Goal: Task Accomplishment & Management: Manage account settings

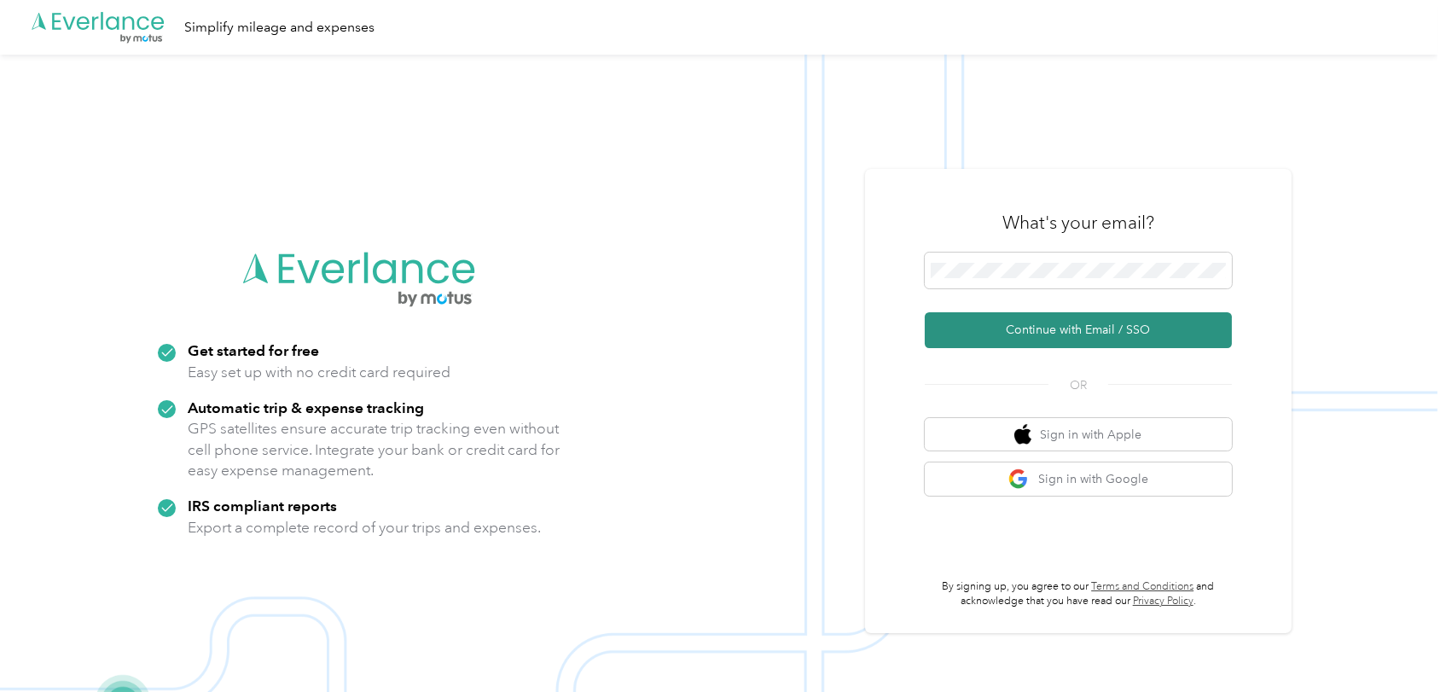
click at [1026, 333] on button "Continue with Email / SSO" at bounding box center [1077, 330] width 307 height 36
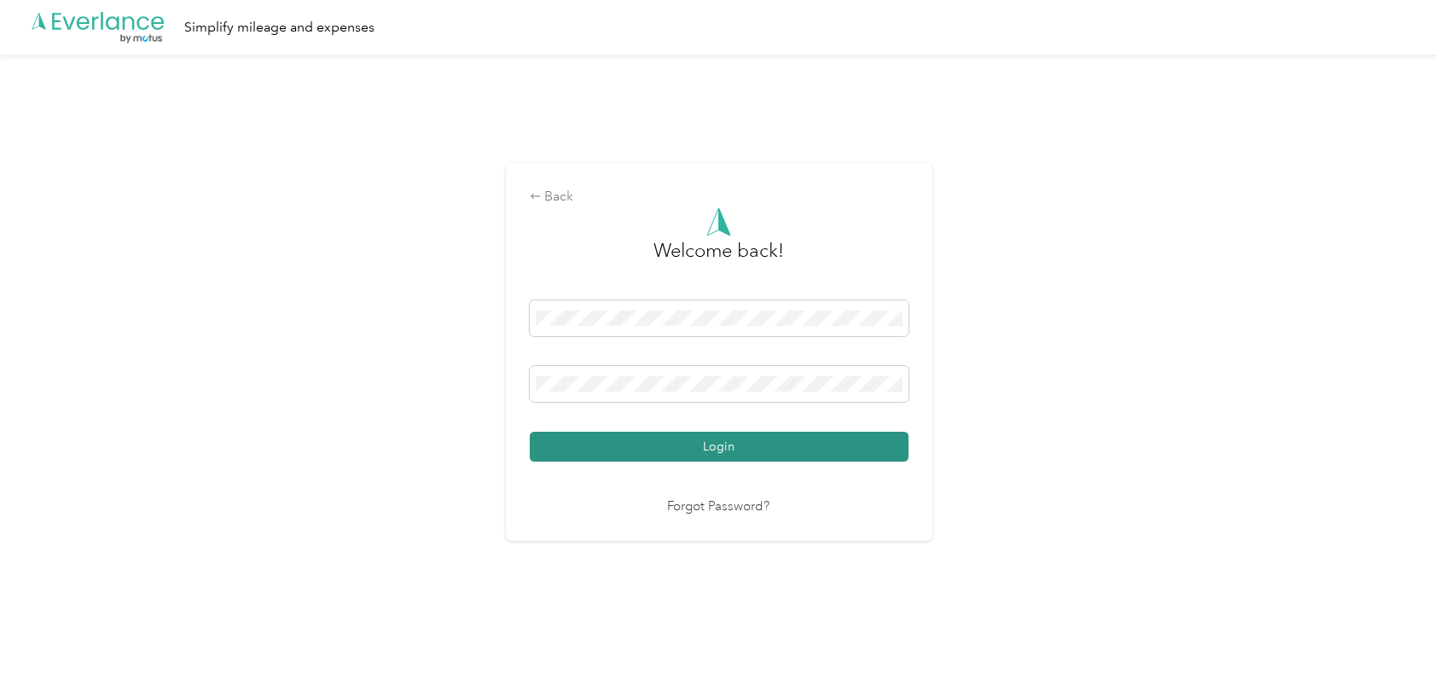
click at [686, 449] on button "Login" at bounding box center [719, 447] width 379 height 30
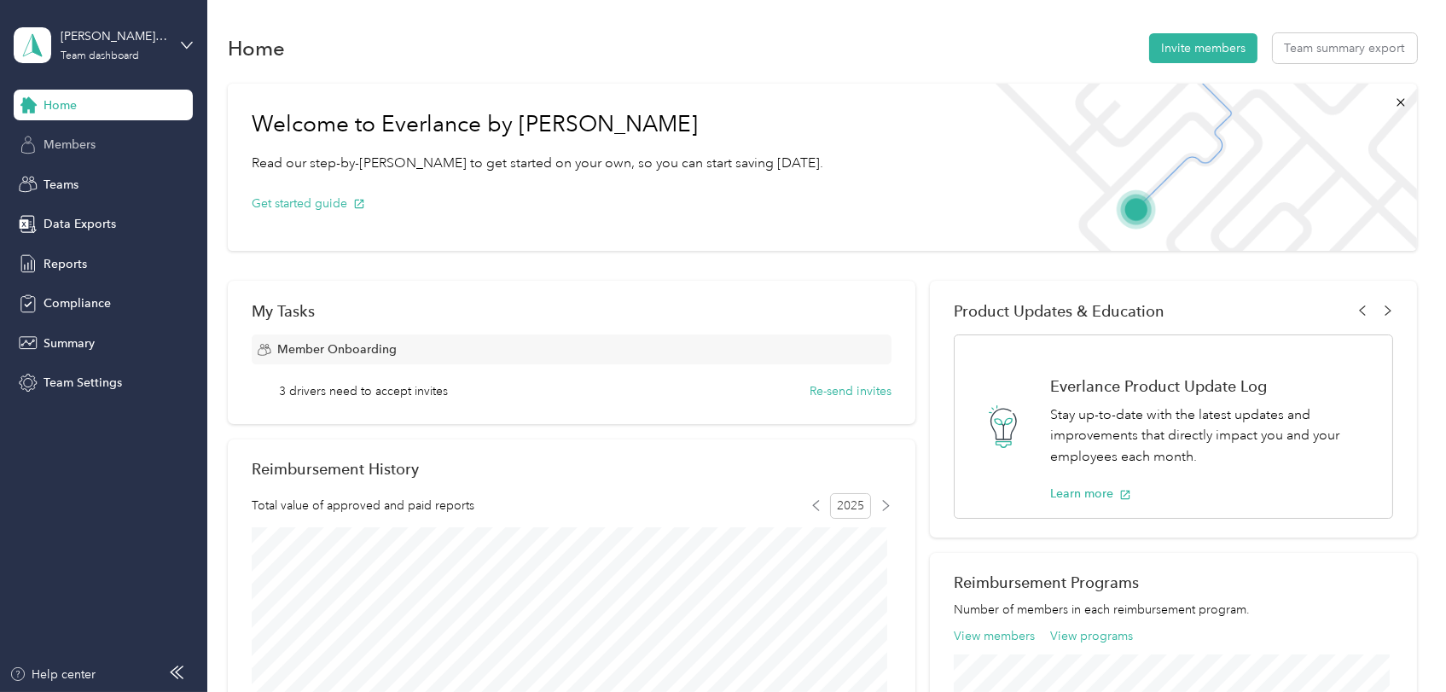
click at [71, 138] on span "Members" at bounding box center [69, 145] width 52 height 18
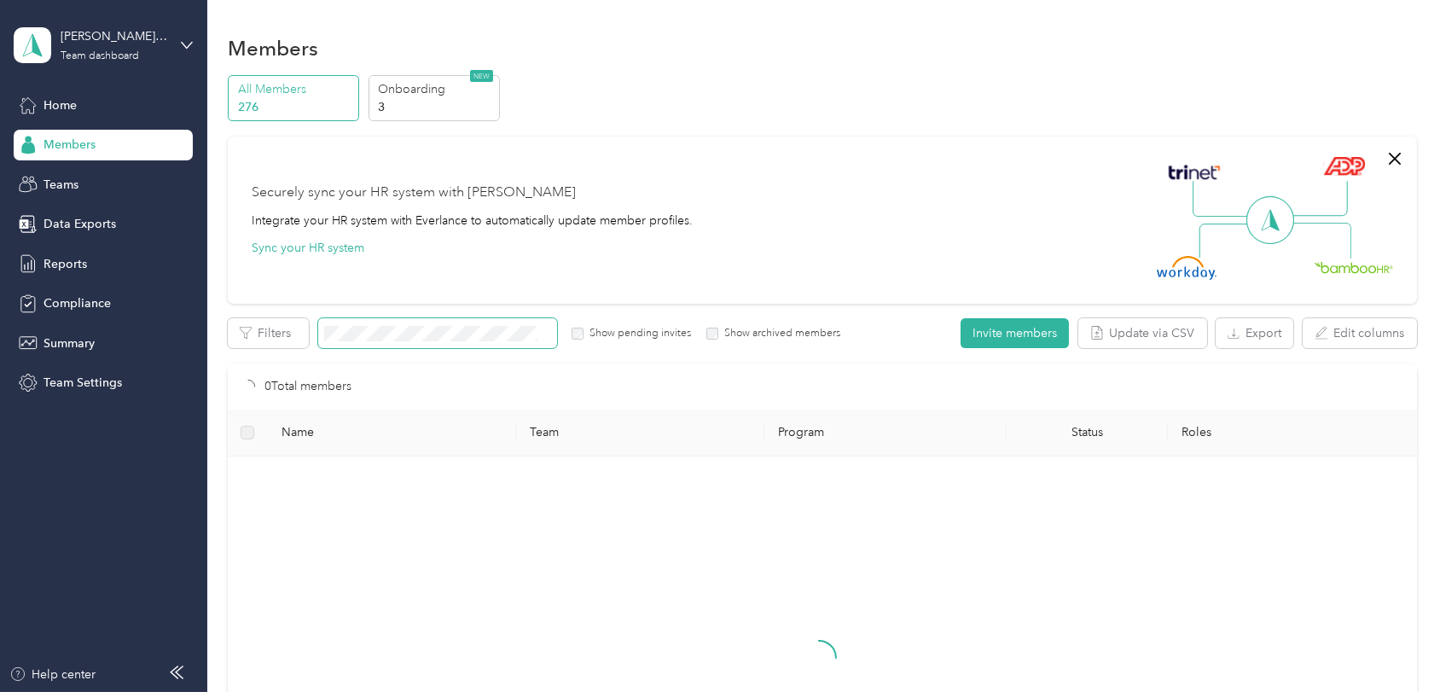
click at [375, 345] on span at bounding box center [437, 333] width 239 height 30
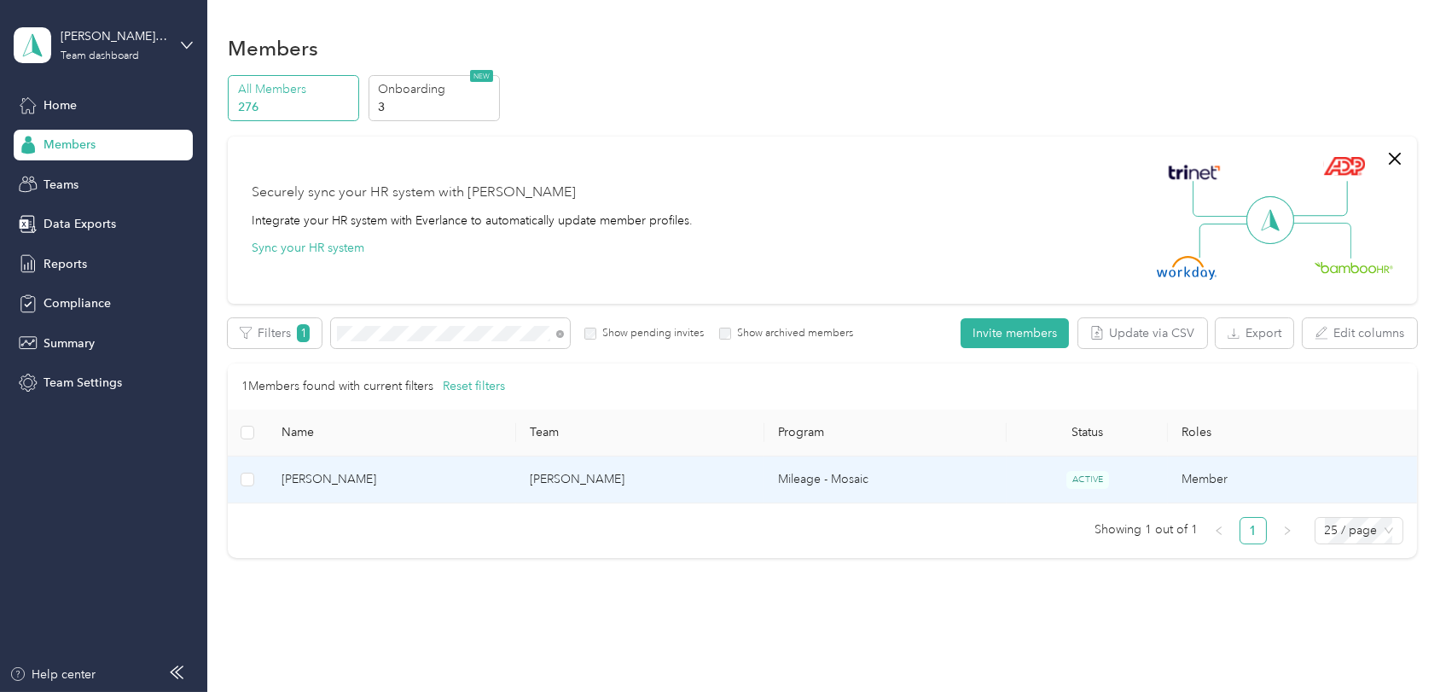
click at [348, 477] on span "[PERSON_NAME]" at bounding box center [391, 479] width 221 height 19
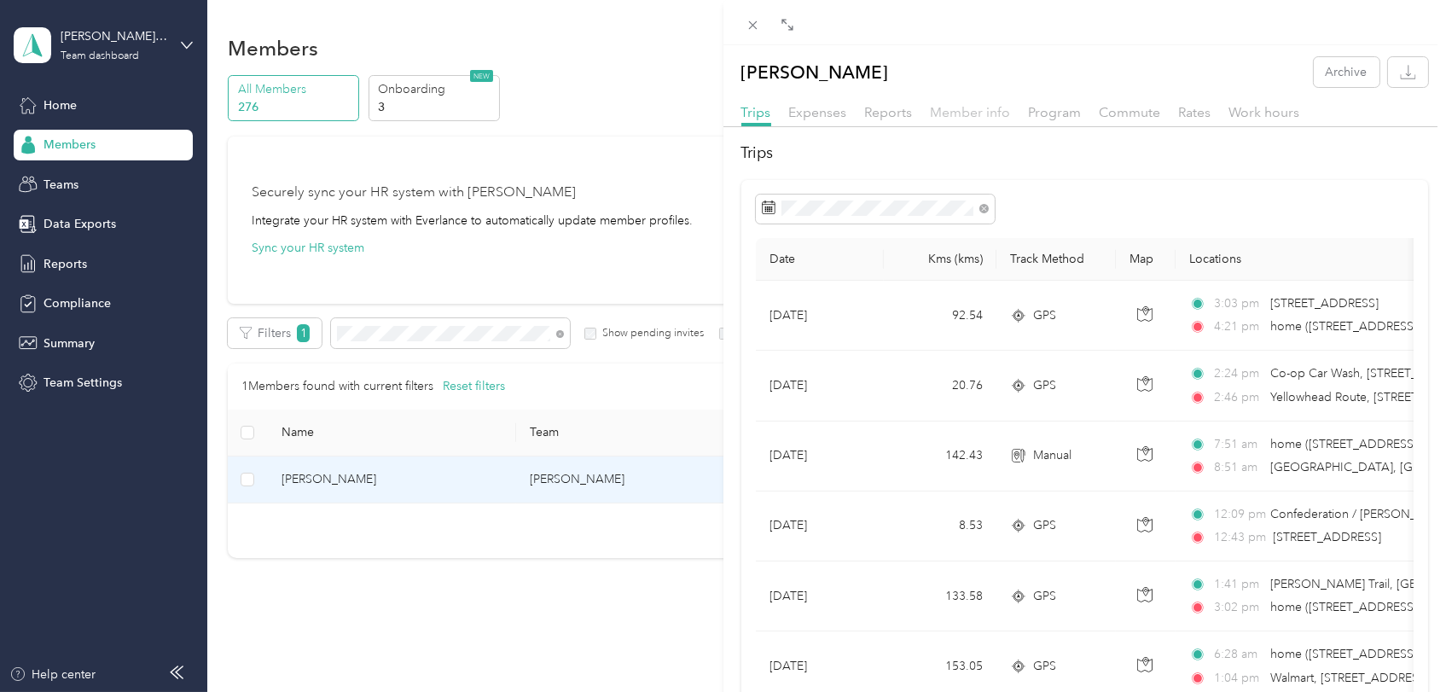
click at [957, 107] on span "Member info" at bounding box center [970, 112] width 80 height 16
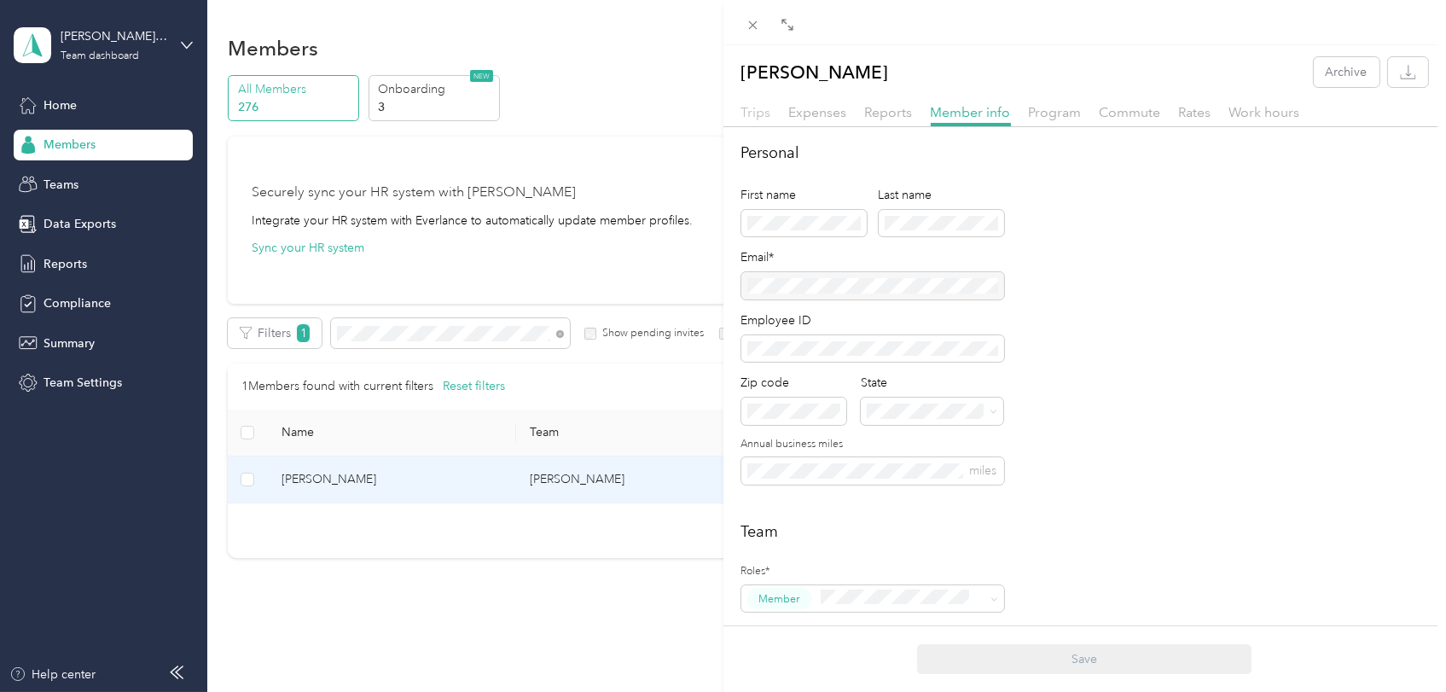
click at [757, 113] on span "Trips" at bounding box center [756, 112] width 30 height 16
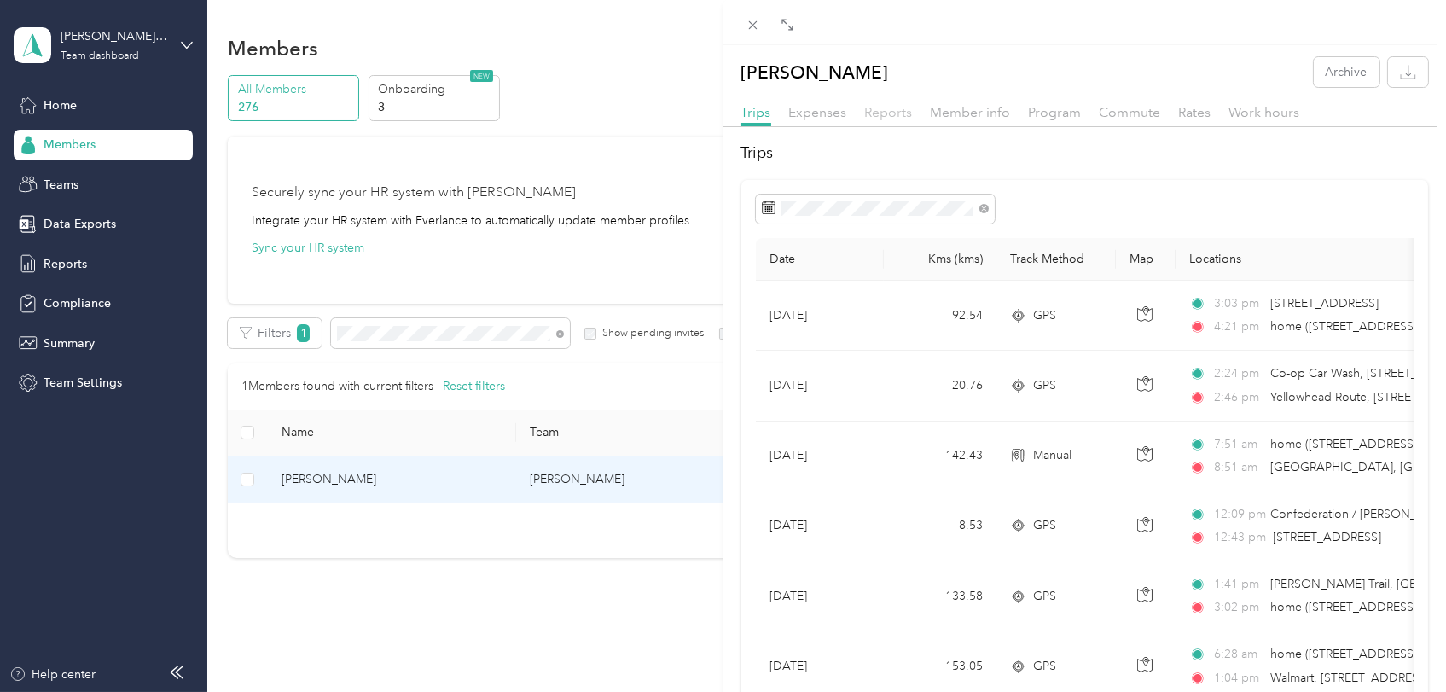
click at [894, 113] on span "Reports" at bounding box center [889, 112] width 48 height 16
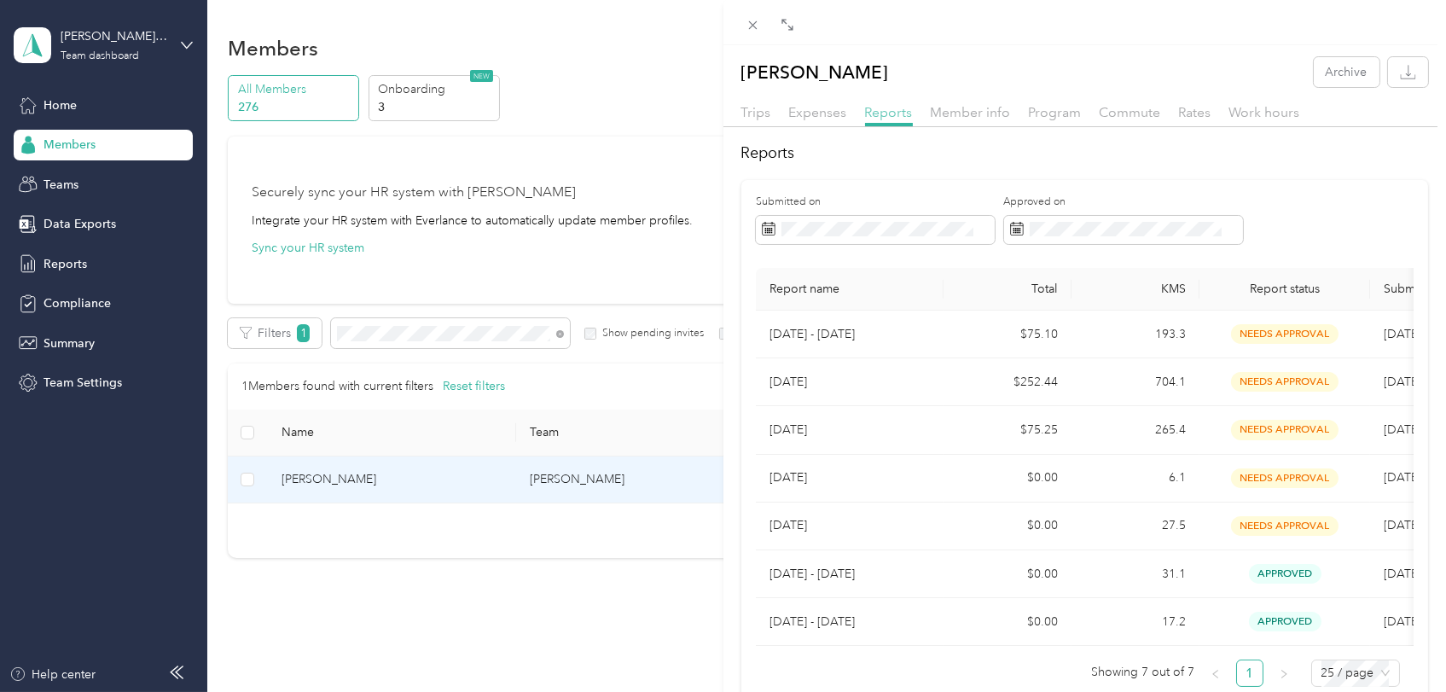
click at [876, 114] on span "Reports" at bounding box center [889, 112] width 48 height 16
click at [895, 113] on span "Reports" at bounding box center [889, 112] width 48 height 16
click at [946, 112] on span "Member info" at bounding box center [970, 112] width 80 height 16
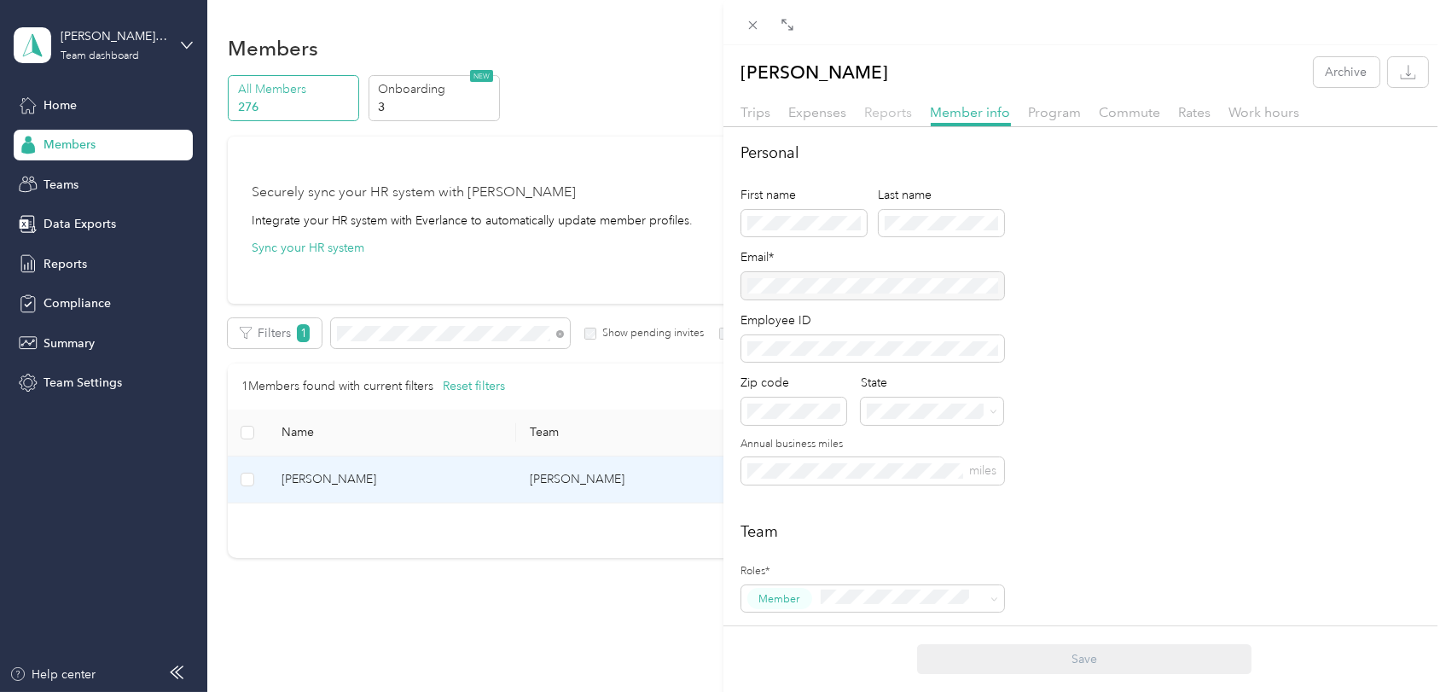
click at [886, 111] on span "Reports" at bounding box center [889, 112] width 48 height 16
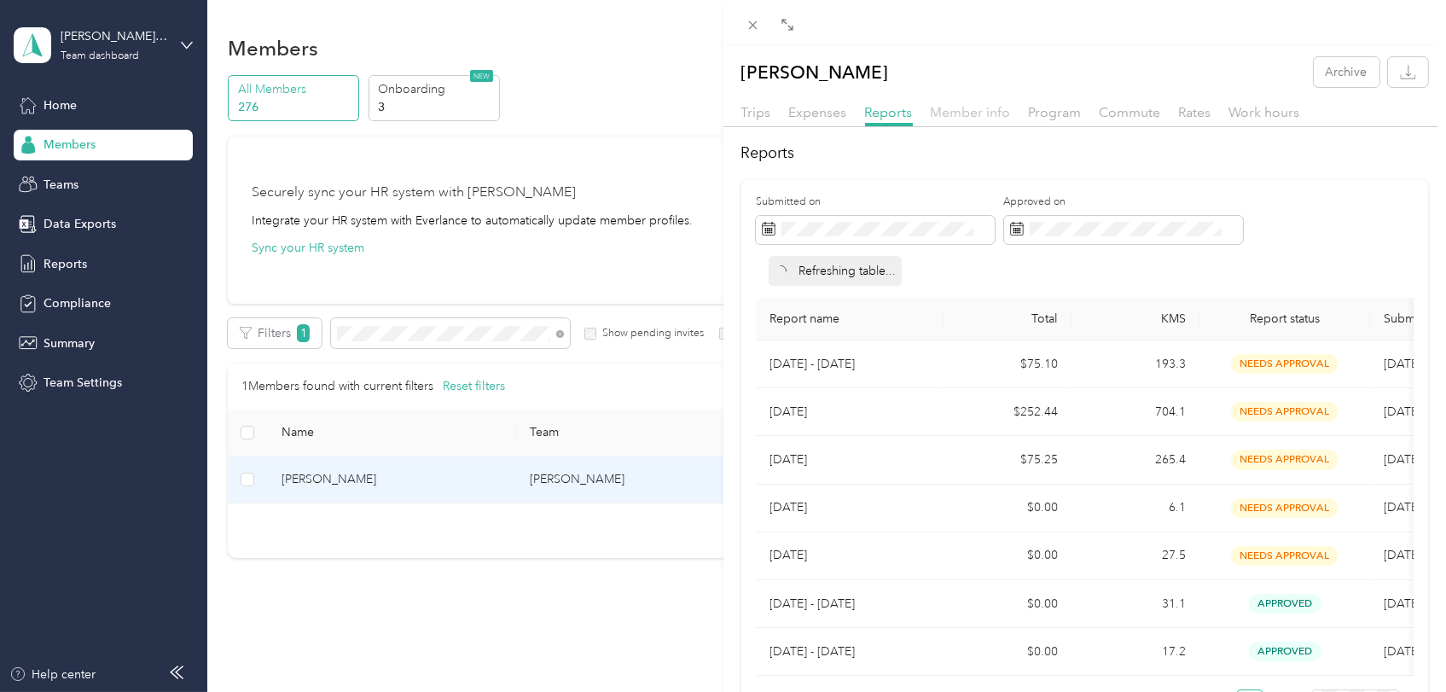
click at [957, 108] on span "Member info" at bounding box center [970, 112] width 80 height 16
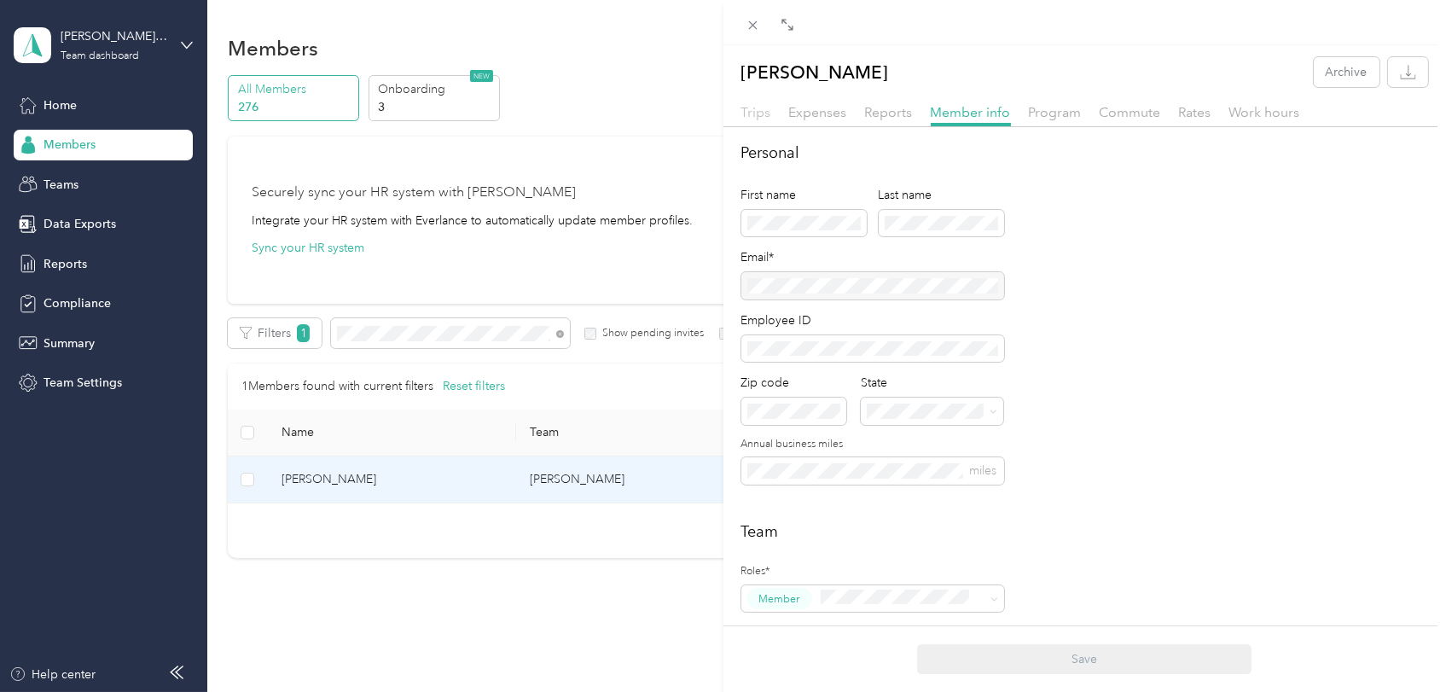
click at [753, 115] on span "Trips" at bounding box center [756, 112] width 30 height 16
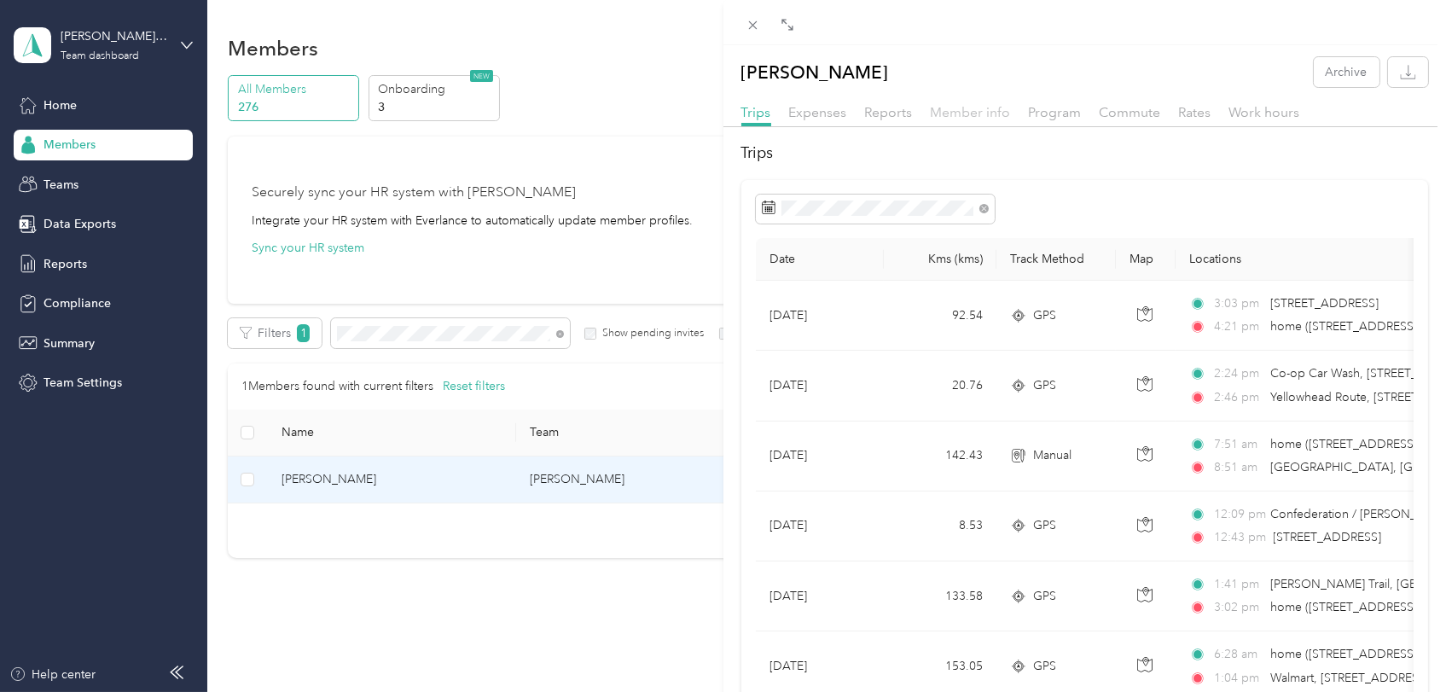
click at [987, 108] on span "Member info" at bounding box center [970, 112] width 80 height 16
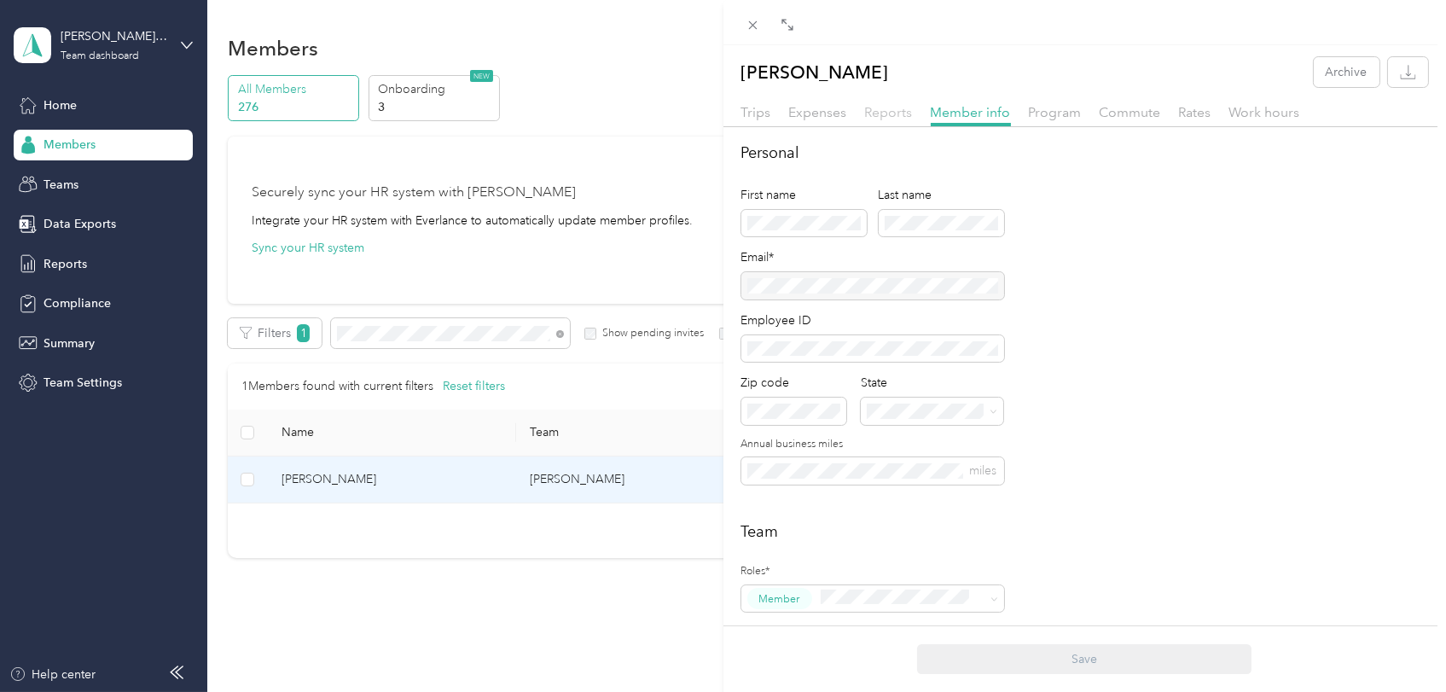
click at [898, 113] on span "Reports" at bounding box center [889, 112] width 48 height 16
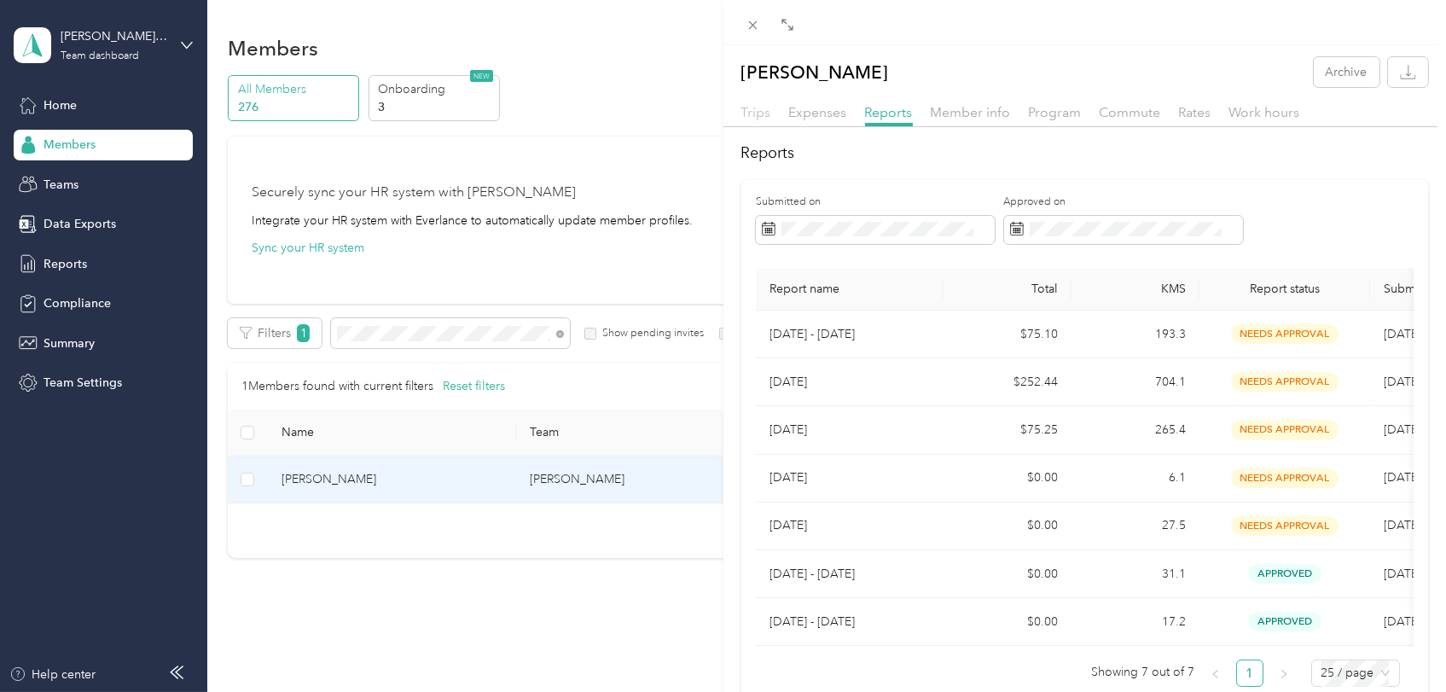
click at [750, 113] on span "Trips" at bounding box center [756, 112] width 30 height 16
